Goal: Task Accomplishment & Management: Manage account settings

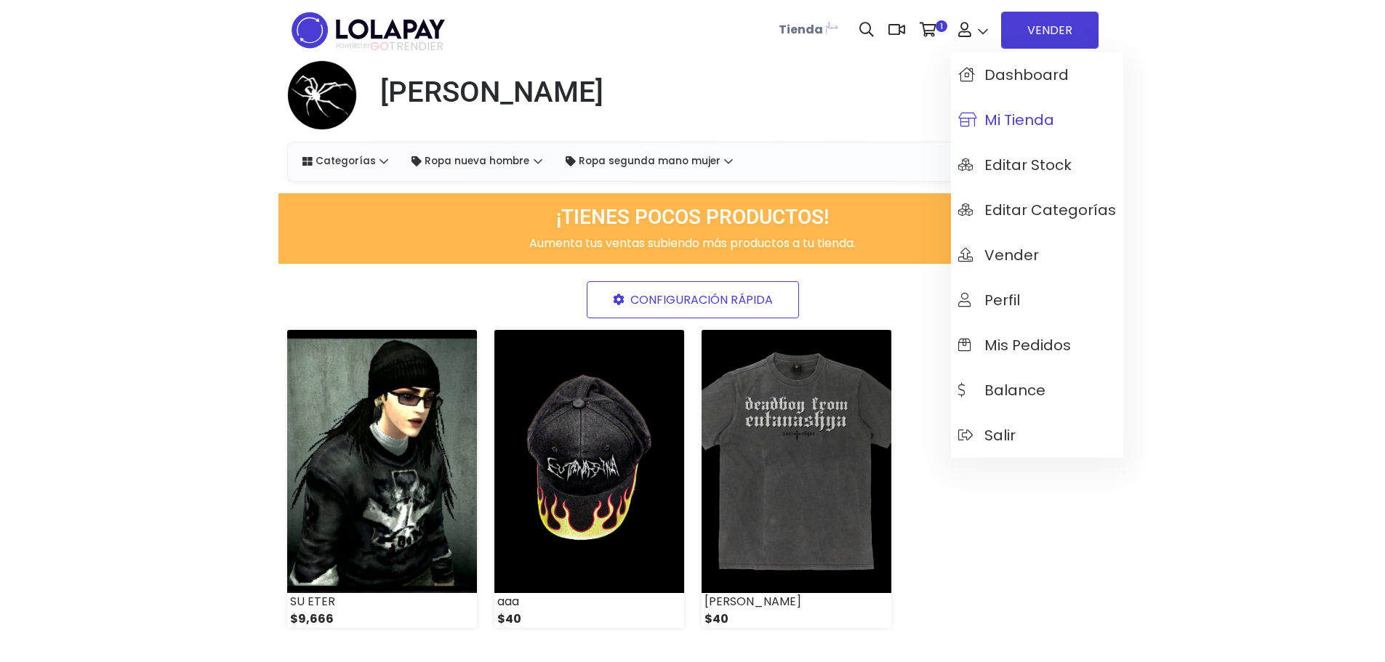
click at [1002, 113] on span "Mi tienda" at bounding box center [1006, 120] width 96 height 16
click at [1030, 77] on span "Dashboard" at bounding box center [1013, 75] width 111 height 16
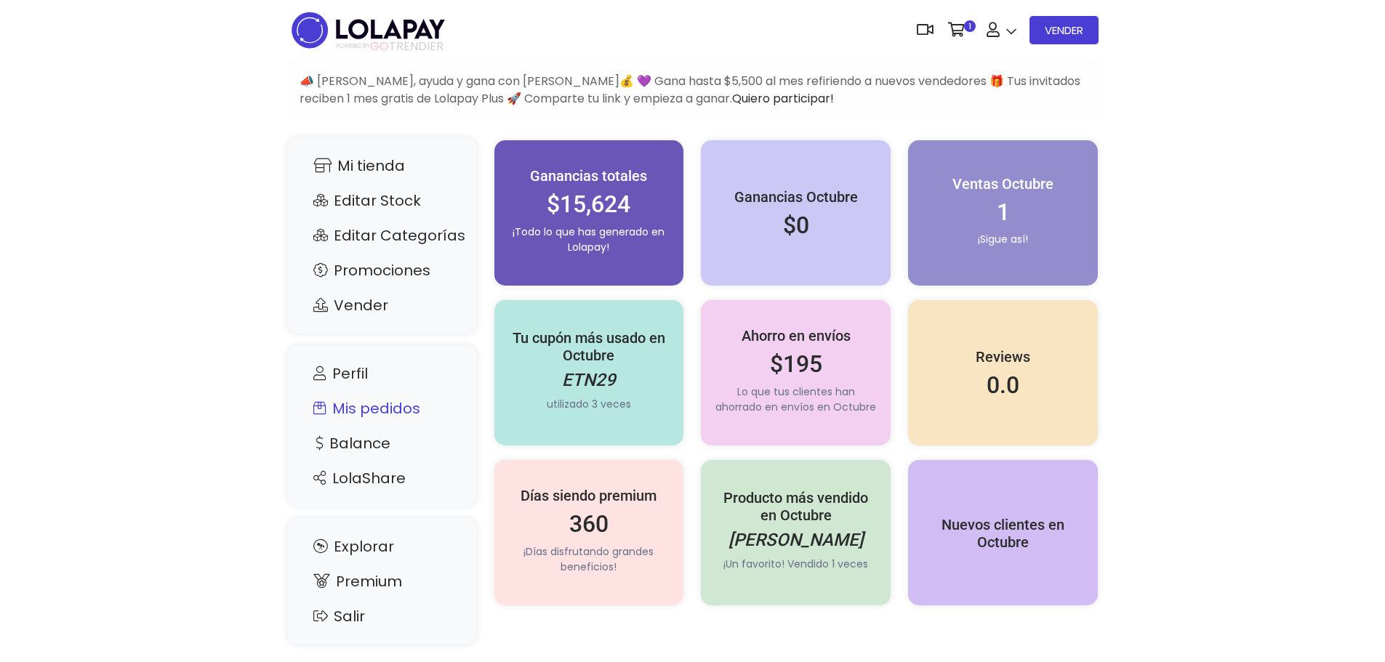
click at [363, 406] on link "Mis pedidos" at bounding box center [382, 409] width 161 height 28
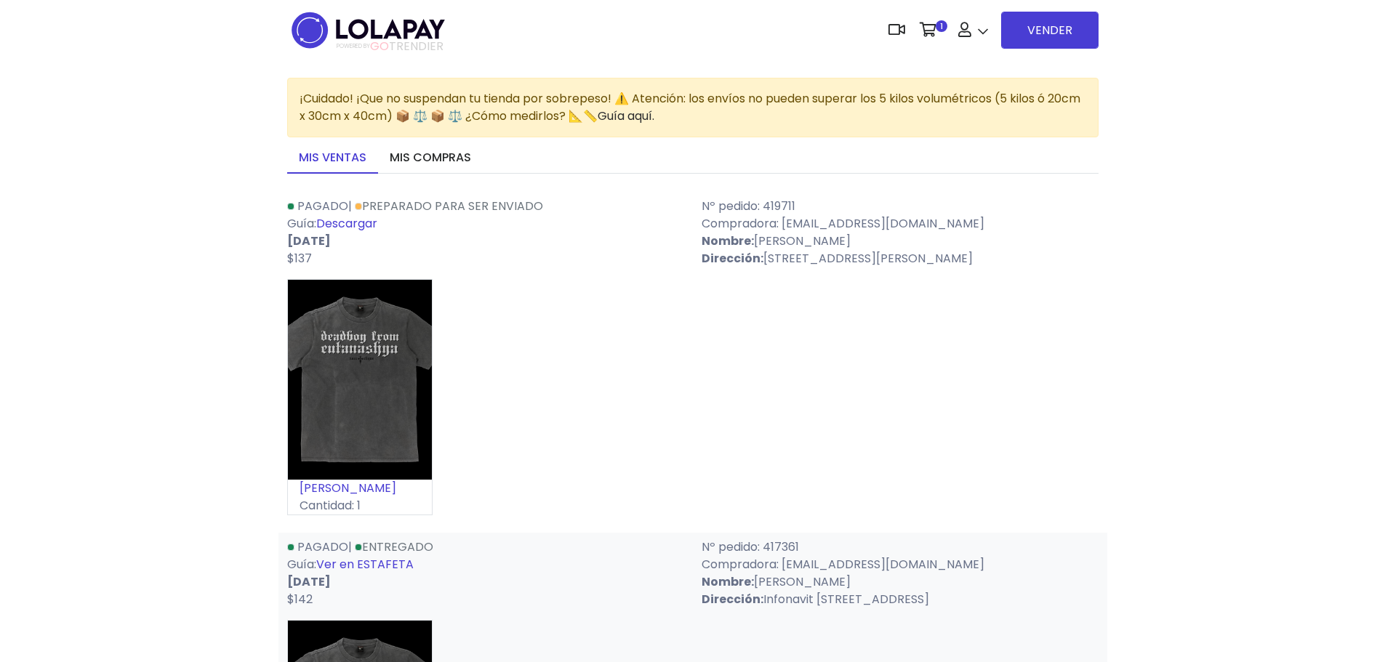
click at [353, 223] on link "Descargar" at bounding box center [346, 223] width 61 height 17
